Goal: Find specific page/section: Find specific page/section

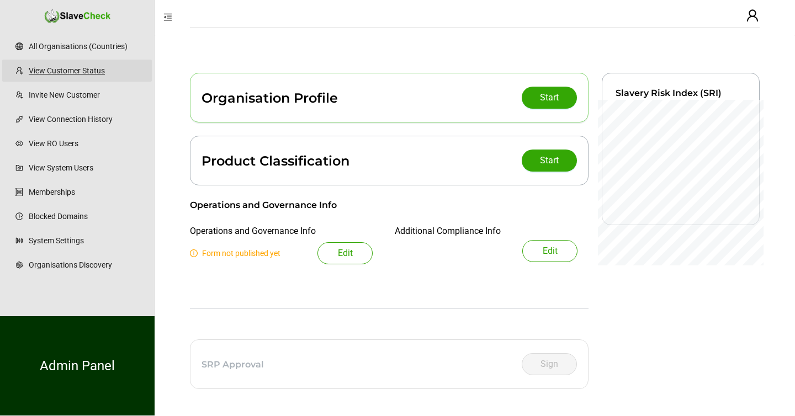
click at [88, 70] on link "View Customer Status" at bounding box center [86, 71] width 114 height 22
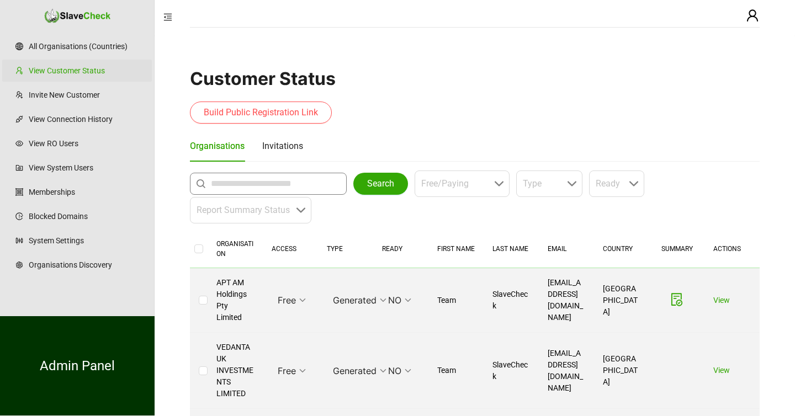
click at [242, 184] on input "text" at bounding box center [271, 183] width 120 height 13
type input "**********"
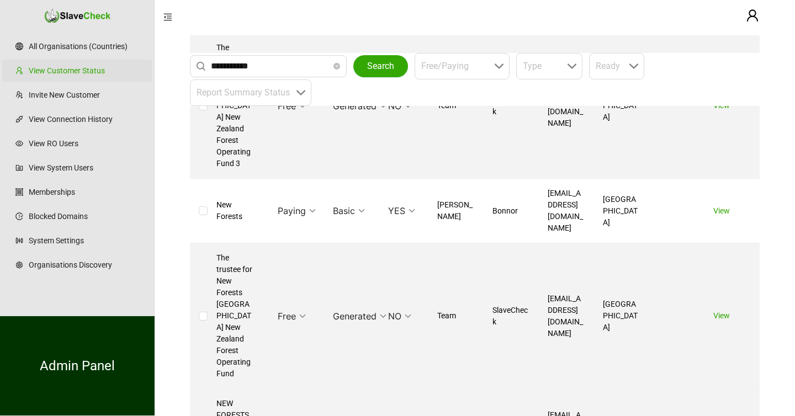
scroll to position [819, 0]
click at [722, 205] on link "View" at bounding box center [721, 209] width 17 height 9
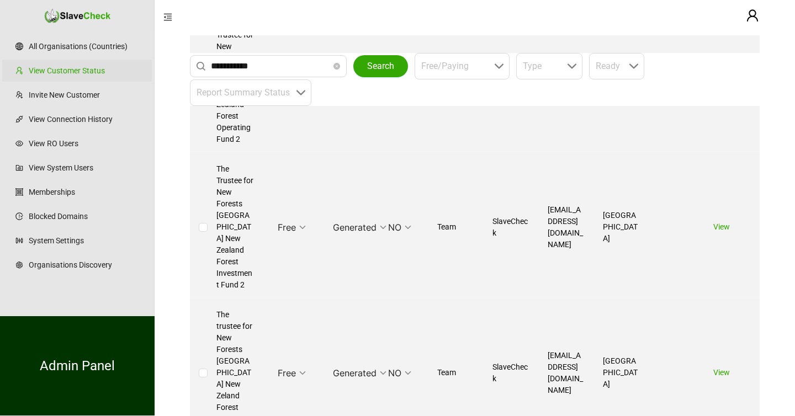
scroll to position [86, 0]
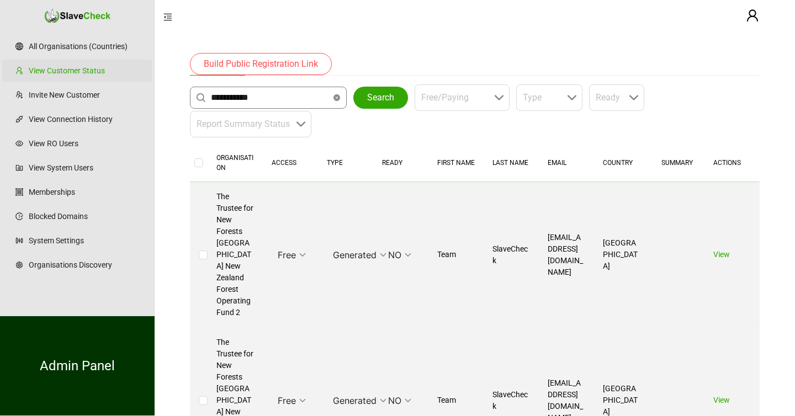
click at [337, 98] on icon "close-circle" at bounding box center [336, 97] width 7 height 7
type input "**********"
click at [366, 93] on button "Search" at bounding box center [380, 98] width 55 height 22
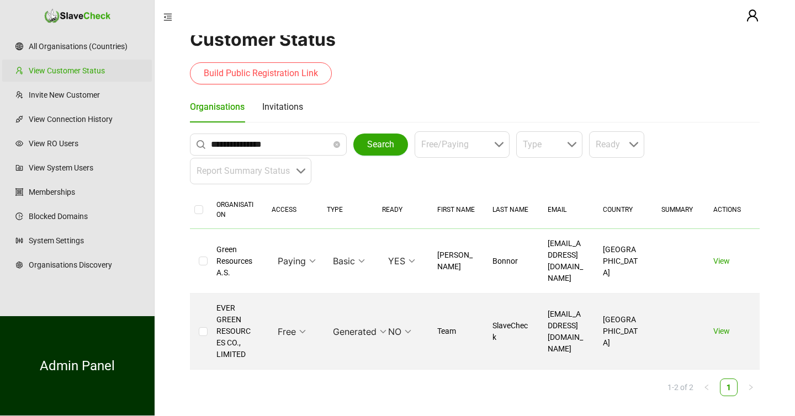
scroll to position [28, 0]
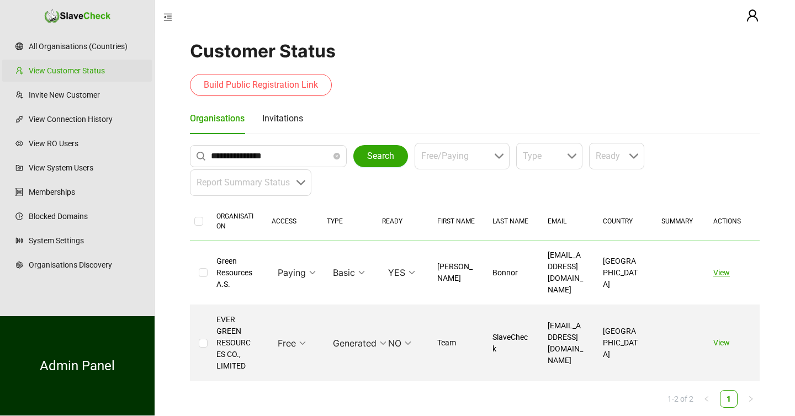
click at [722, 269] on link "View" at bounding box center [721, 272] width 17 height 9
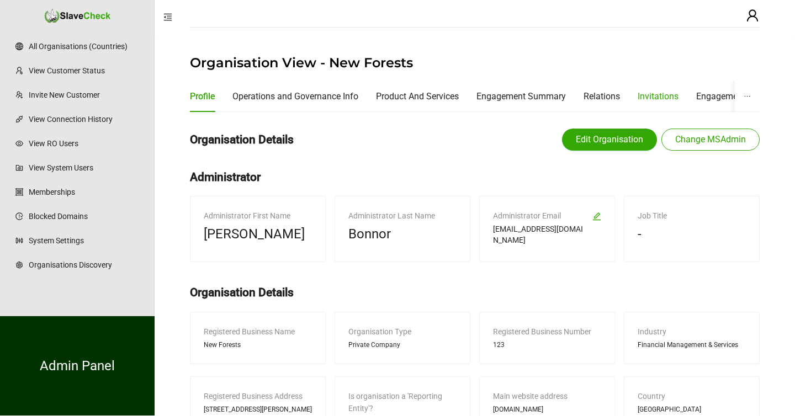
click at [672, 93] on div "Invitations" at bounding box center [658, 96] width 41 height 14
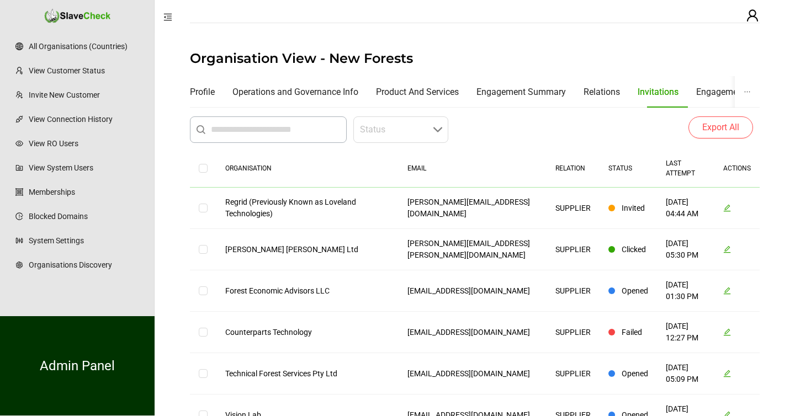
scroll to position [6, 0]
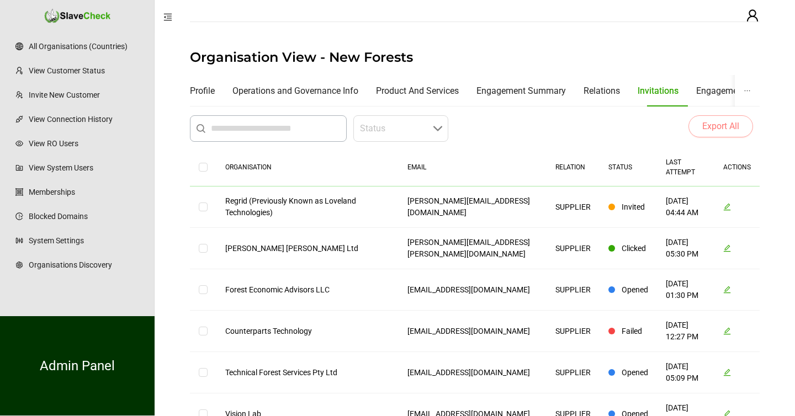
click at [727, 126] on span "Export All" at bounding box center [720, 126] width 37 height 13
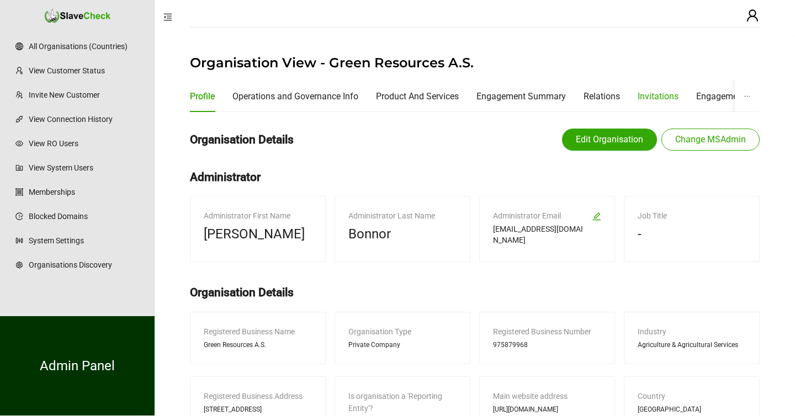
click at [656, 98] on div "Invitations" at bounding box center [658, 96] width 41 height 14
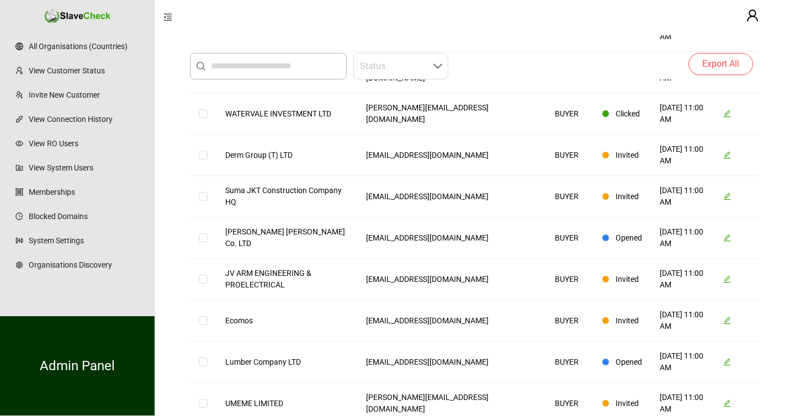
scroll to position [1512, 0]
